Goal: Check status: Check status

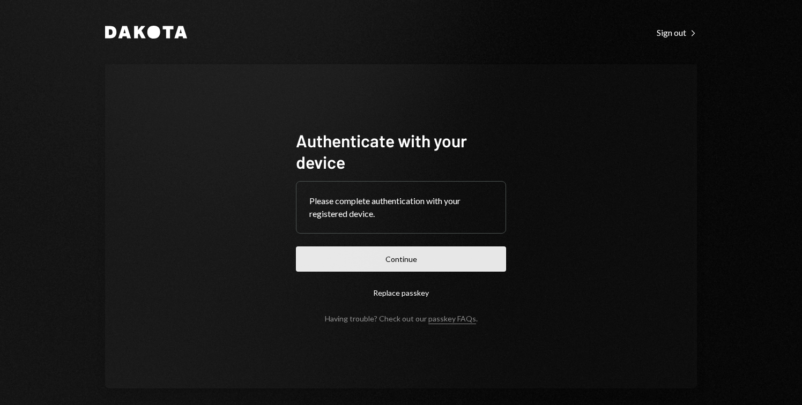
click at [459, 251] on button "Continue" at bounding box center [401, 258] width 210 height 25
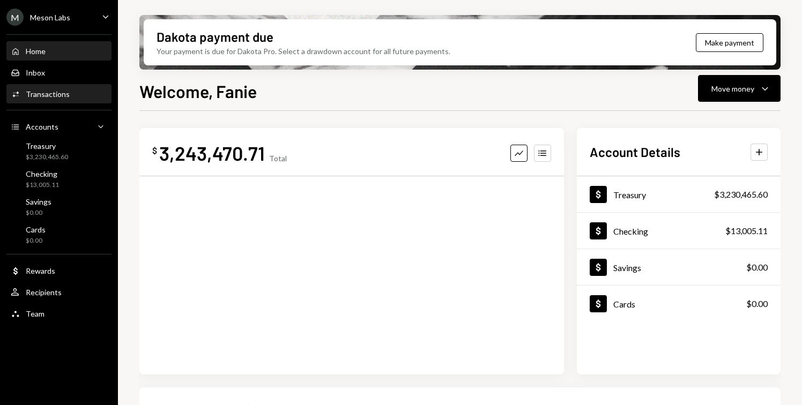
click at [48, 89] on div "Transactions" at bounding box center [48, 93] width 44 height 9
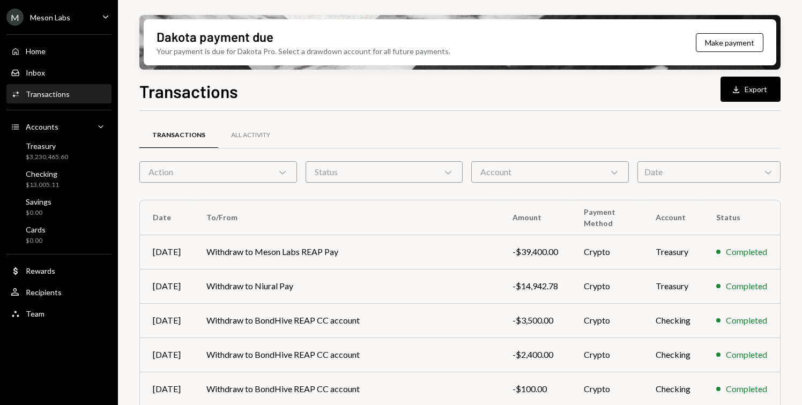
click at [669, 179] on div "Date Chevron Down" at bounding box center [708, 171] width 143 height 21
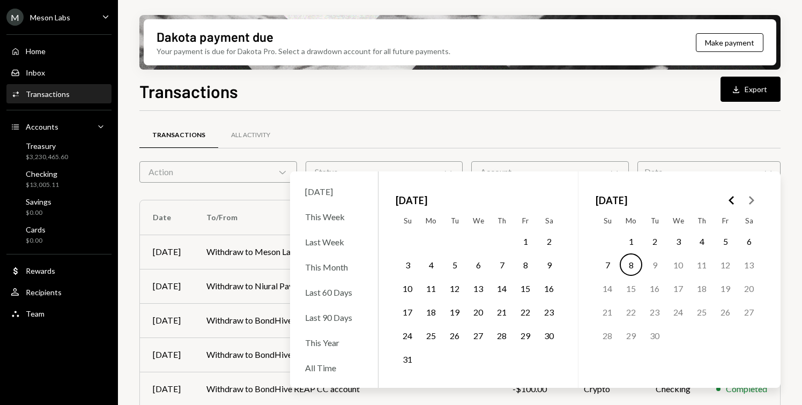
click at [499, 261] on button "7" at bounding box center [501, 264] width 23 height 23
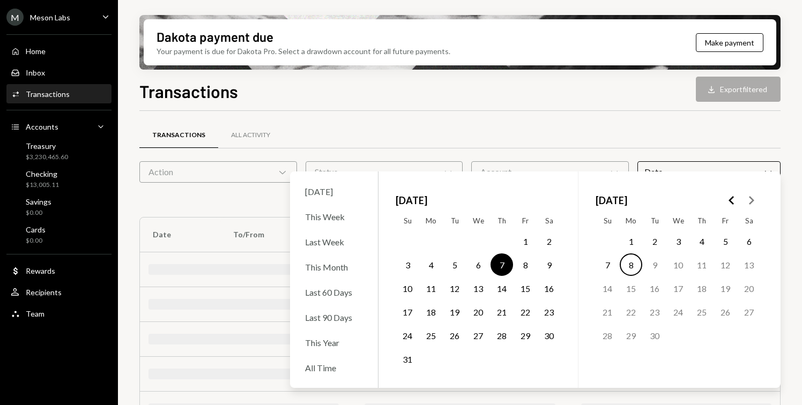
click at [551, 263] on button "9" at bounding box center [548, 264] width 23 height 23
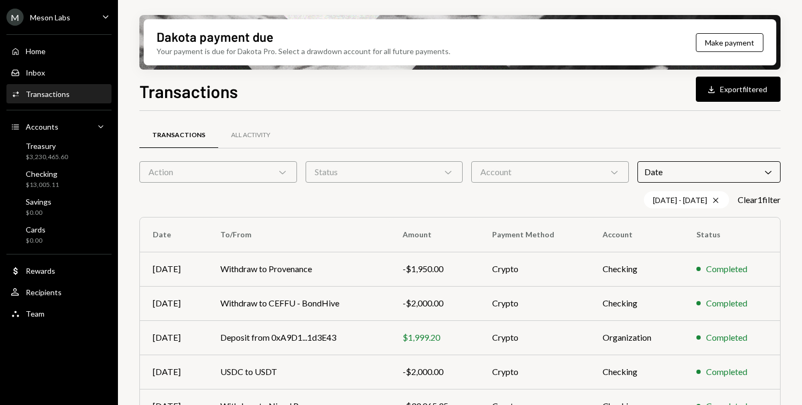
click at [617, 127] on div "Transactions All Activity" at bounding box center [459, 135] width 641 height 27
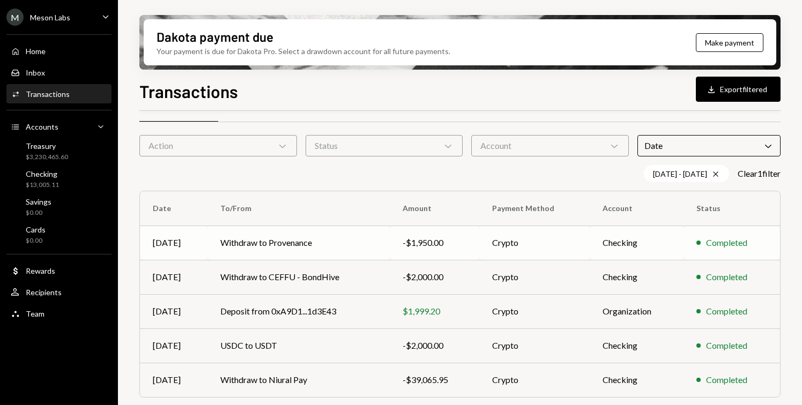
scroll to position [28, 0]
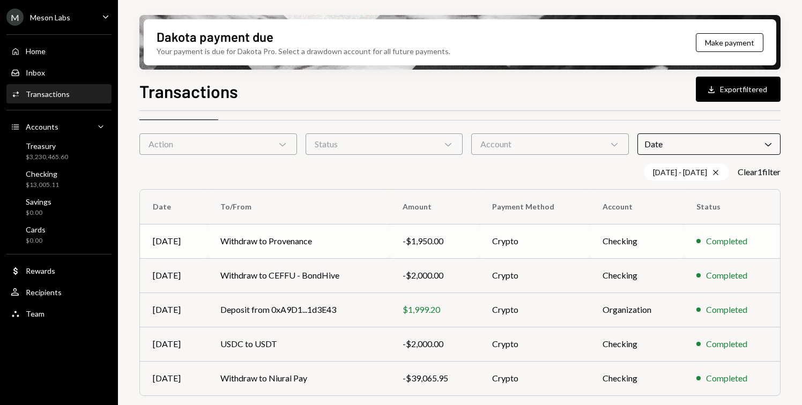
click at [301, 246] on td "Withdraw to Provenance" at bounding box center [298, 241] width 182 height 34
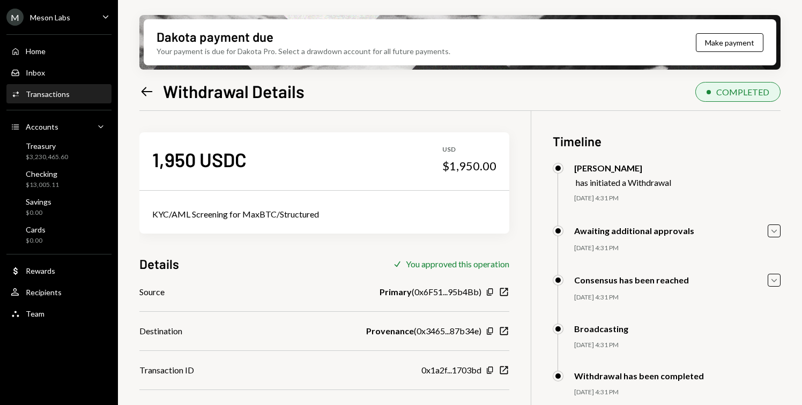
click at [152, 212] on div "KYC/AML Screening for MaxBTC/Structured" at bounding box center [324, 214] width 344 height 13
drag, startPoint x: 152, startPoint y: 213, endPoint x: 301, endPoint y: 218, distance: 149.6
click at [301, 218] on div "KYC/AML Screening for MaxBTC/Structured" at bounding box center [324, 214] width 344 height 13
copy div "KYC/AML Screening for MaxBTC/Structured"
click at [146, 91] on icon "Left Arrow" at bounding box center [146, 91] width 15 height 15
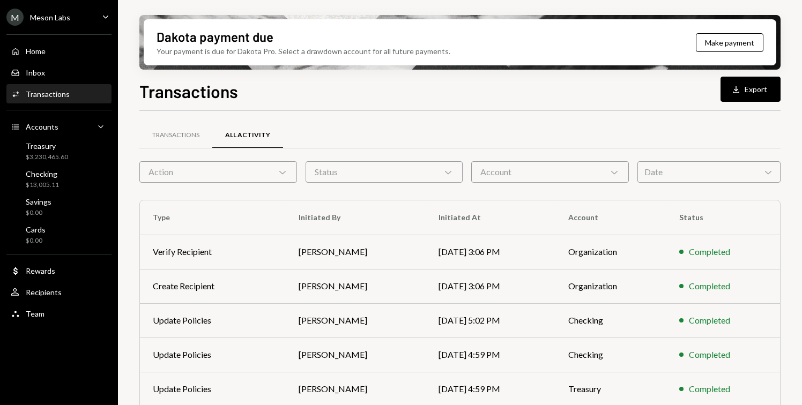
click at [78, 95] on div "Activities Transactions" at bounding box center [59, 94] width 96 height 10
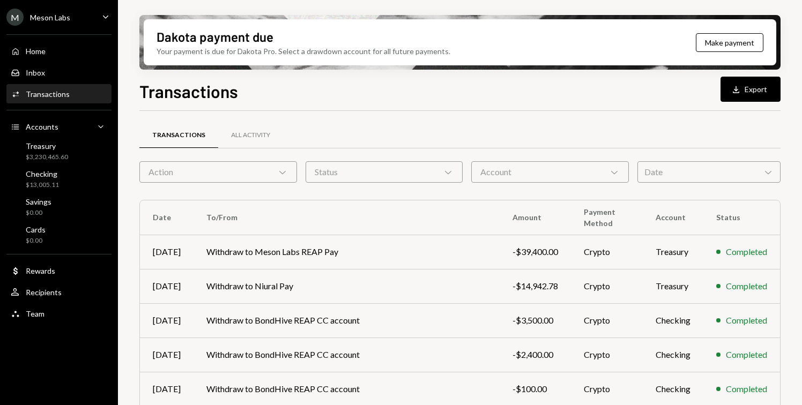
click at [723, 166] on div "Date Chevron Down" at bounding box center [708, 171] width 143 height 21
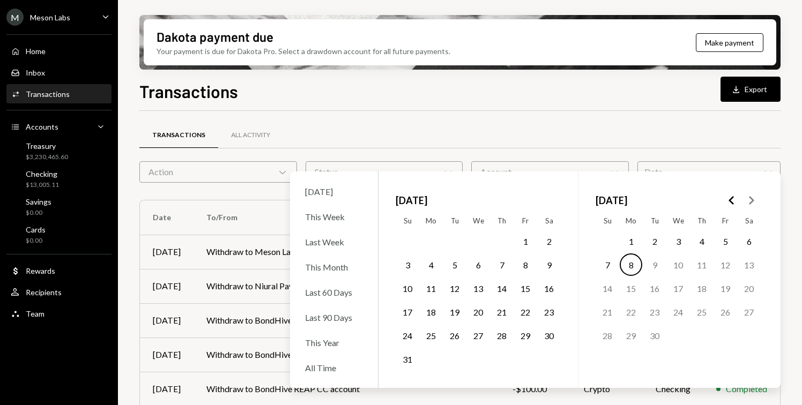
click at [480, 267] on button "6" at bounding box center [478, 264] width 23 height 23
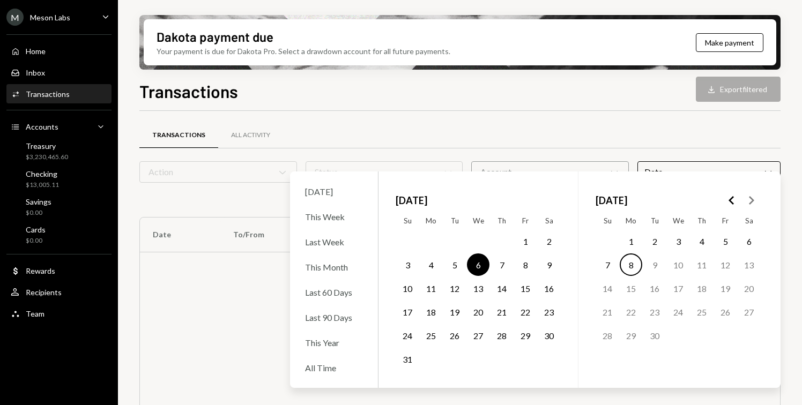
click at [499, 265] on button "7" at bounding box center [501, 264] width 23 height 23
click at [521, 264] on button "8" at bounding box center [525, 264] width 23 height 23
click at [541, 264] on button "9" at bounding box center [548, 264] width 23 height 23
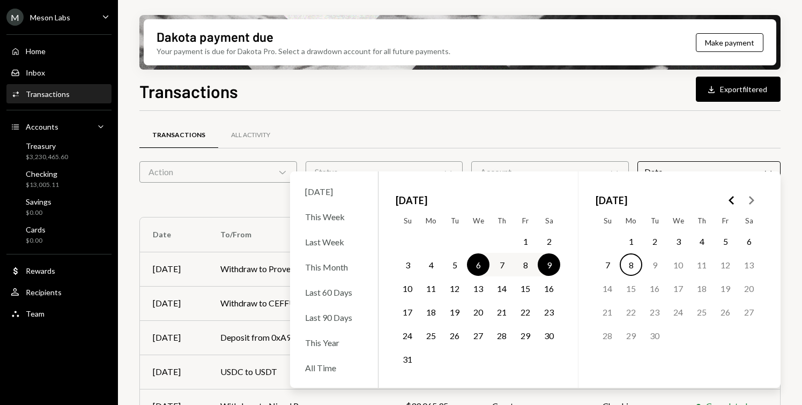
click at [577, 141] on div "Transactions All Activity" at bounding box center [459, 135] width 641 height 27
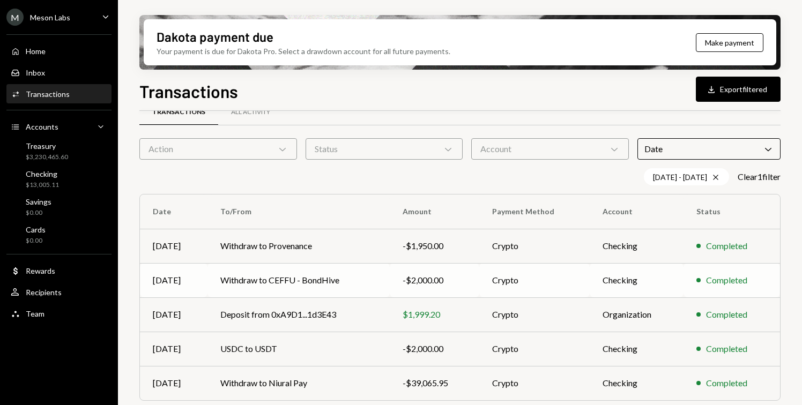
scroll to position [28, 0]
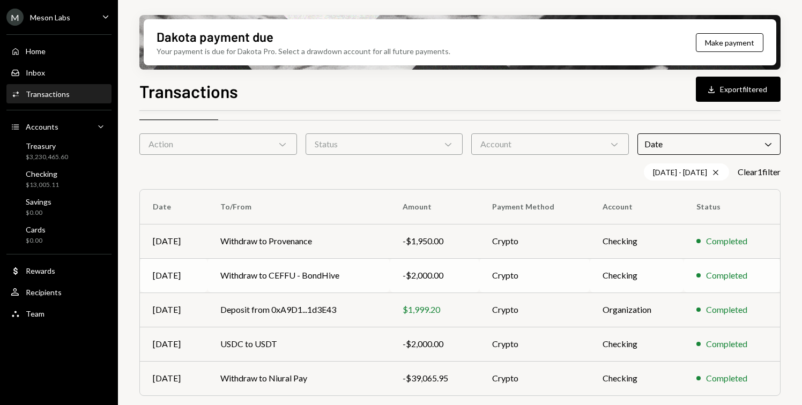
click at [339, 274] on td "Withdraw to CEFFU - BondHive" at bounding box center [298, 275] width 182 height 34
